Goal: Information Seeking & Learning: Check status

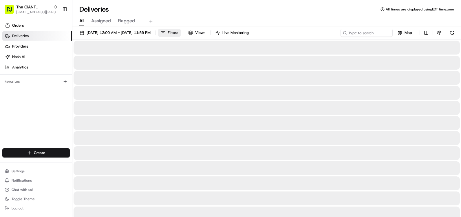
click at [178, 33] on span "Filters" at bounding box center [173, 32] width 10 height 5
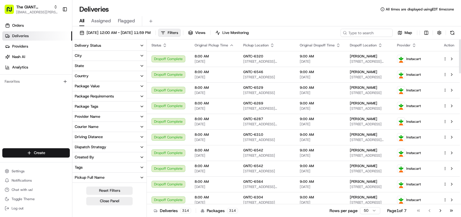
click at [108, 45] on button "Delivery Status" at bounding box center [109, 46] width 74 height 10
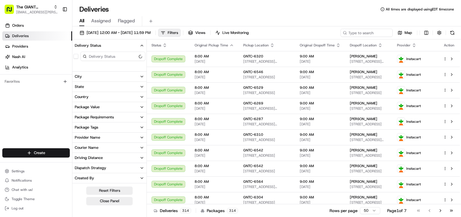
click at [107, 45] on button "Delivery Status" at bounding box center [109, 46] width 74 height 10
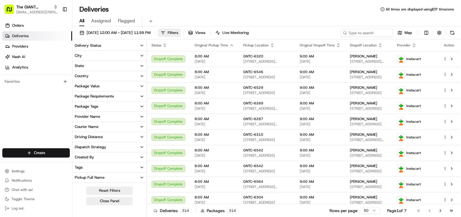
click at [99, 55] on button "City" at bounding box center [109, 56] width 74 height 10
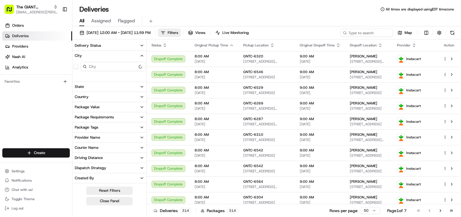
click at [80, 56] on div "City" at bounding box center [78, 55] width 7 height 5
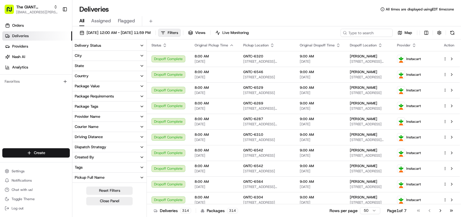
click at [81, 54] on div "City" at bounding box center [78, 55] width 7 height 5
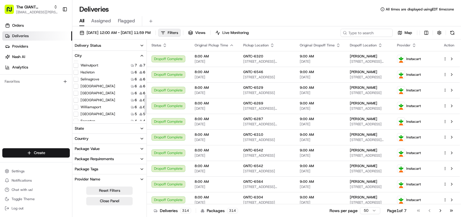
scroll to position [126, 0]
click at [105, 75] on div "[GEOGRAPHIC_DATA] 6 6" at bounding box center [109, 75] width 74 height 6
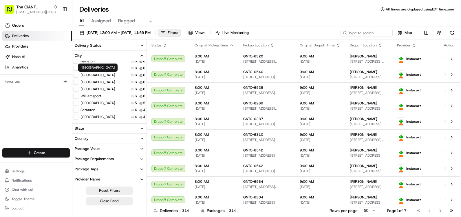
click at [99, 76] on label "[GEOGRAPHIC_DATA]" at bounding box center [97, 75] width 35 height 5
click at [78, 76] on button "[GEOGRAPHIC_DATA]" at bounding box center [76, 75] width 5 height 5
